Goal: Task Accomplishment & Management: Complete application form

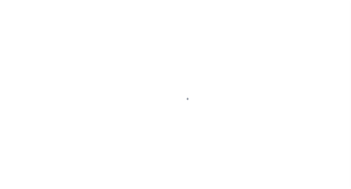
scroll to position [59, 0]
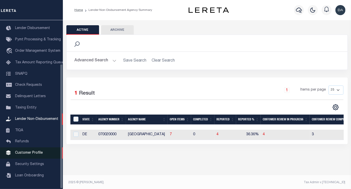
click at [35, 150] on link "Customer Profile" at bounding box center [31, 152] width 63 height 11
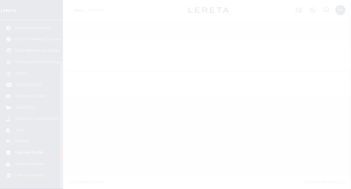
scroll to position [59, 0]
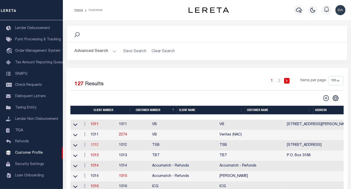
click at [99, 146] on link "1012" at bounding box center [95, 145] width 8 height 4
select select
type input "TSB"
type input "1012"
type input "TSB"
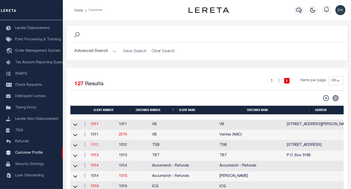
type input "Mae"
type input "Cavins"
select select "Mixed Portfolio"
type input "Barbara Kendrick"
type input "Beth Wiebe"
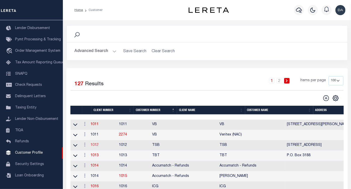
checkbox input "true"
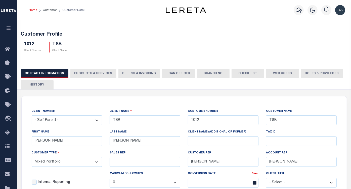
click at [96, 70] on button "PRODUCTS & SERVICES" at bounding box center [93, 73] width 46 height 10
select select "STX"
checkbox input "true"
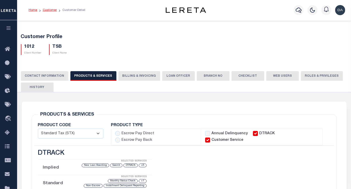
click at [49, 10] on link "Customer" at bounding box center [50, 10] width 14 height 3
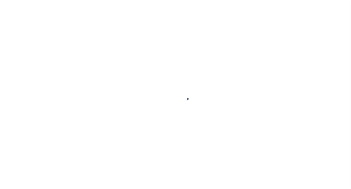
scroll to position [59, 0]
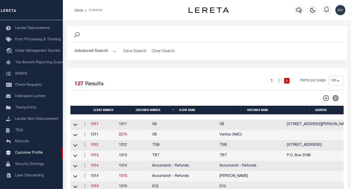
click at [334, 79] on select "100 200 400" at bounding box center [336, 80] width 15 height 9
select select "400"
click at [329, 76] on select "100 200 400" at bounding box center [336, 80] width 15 height 9
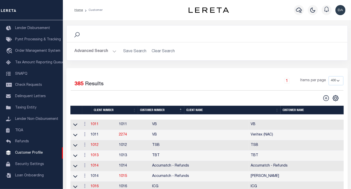
scroll to position [2608, 0]
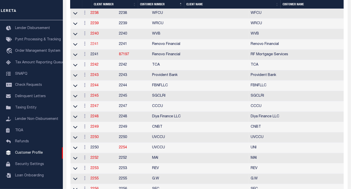
click at [99, 46] on link "2241" at bounding box center [95, 44] width 8 height 4
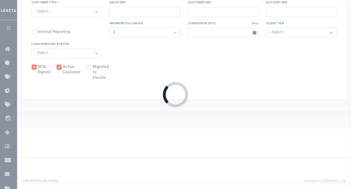
select select
type input "Renovo Financial"
type input "2241"
type input "Renovo Financial"
type input "Steven"
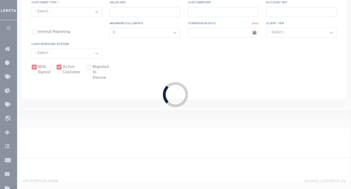
type input "Klemp"
select select "Mixed Portfolio"
type input "Tiffany Stringfellow"
type input "Barbara Kendrick"
type input "Debbie Vecellio"
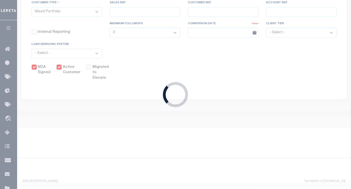
checkbox input "true"
select select
type textarea "$1.10 monthly tracking fee per parcel per month for Refi Parcel in excess of 5 …"
type input "90"
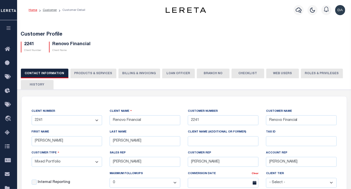
click at [85, 69] on button "PRODUCTS & SERVICES" at bounding box center [93, 73] width 46 height 10
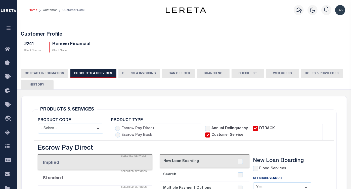
select select "STX"
radio input "true"
checkbox input "true"
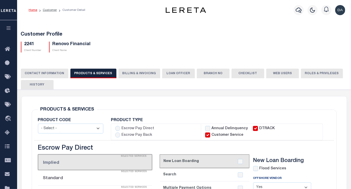
checkbox input "true"
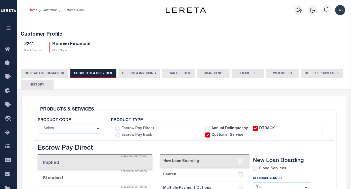
checkbox input "true"
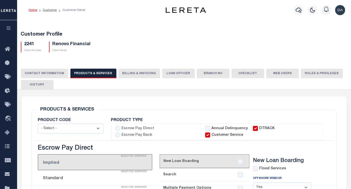
checkbox input "true"
type textarea "$1.10 monthly tracking fee per parcel per month for Refi Parcel in excess of 5 …"
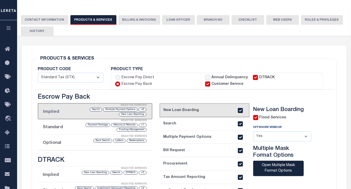
scroll to position [112, 0]
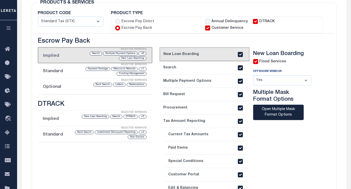
click at [60, 85] on li "Optional Selected Services Redemptions Letters Back Search" at bounding box center [95, 87] width 115 height 16
